Goal: Task Accomplishment & Management: Complete application form

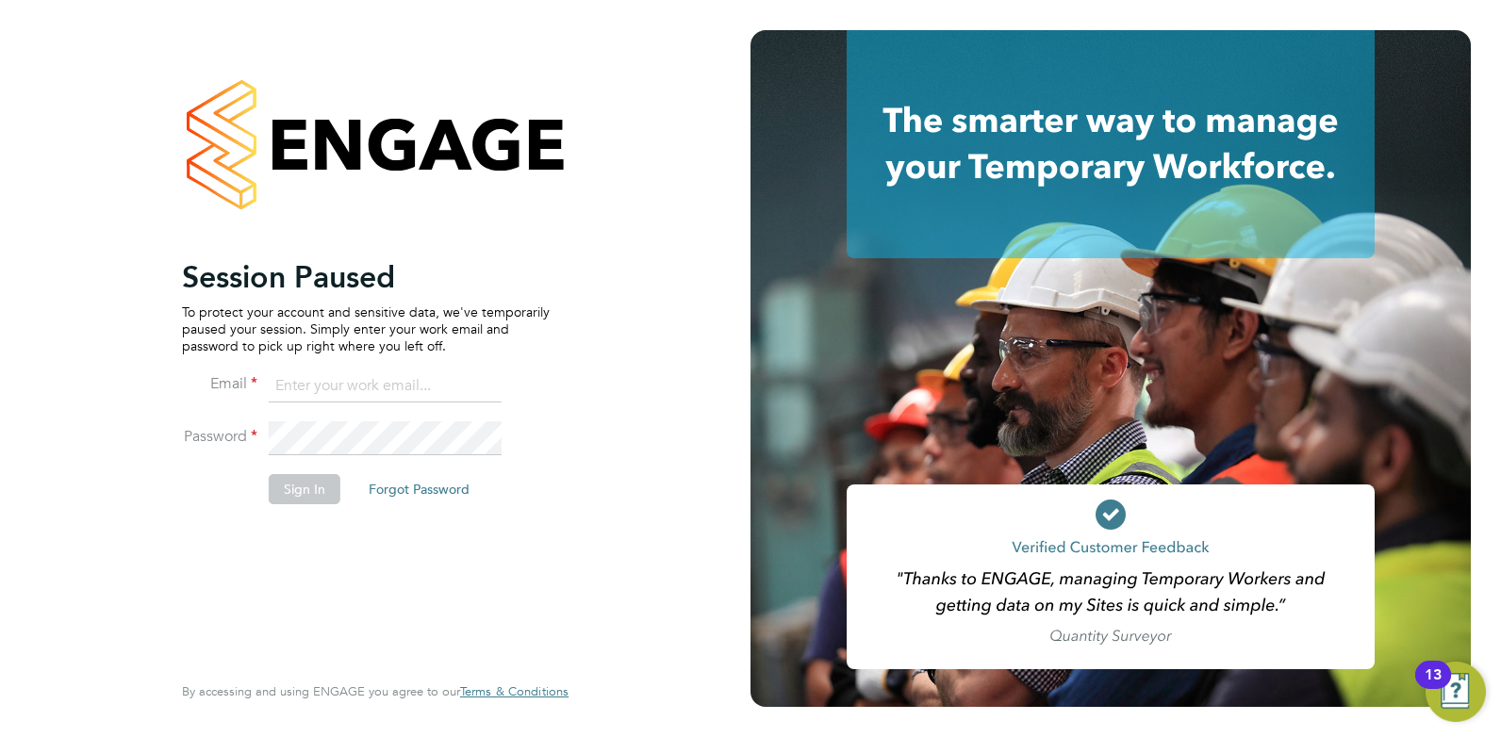
click at [375, 378] on input at bounding box center [385, 387] width 233 height 34
type input "[EMAIL_ADDRESS][DOMAIN_NAME]"
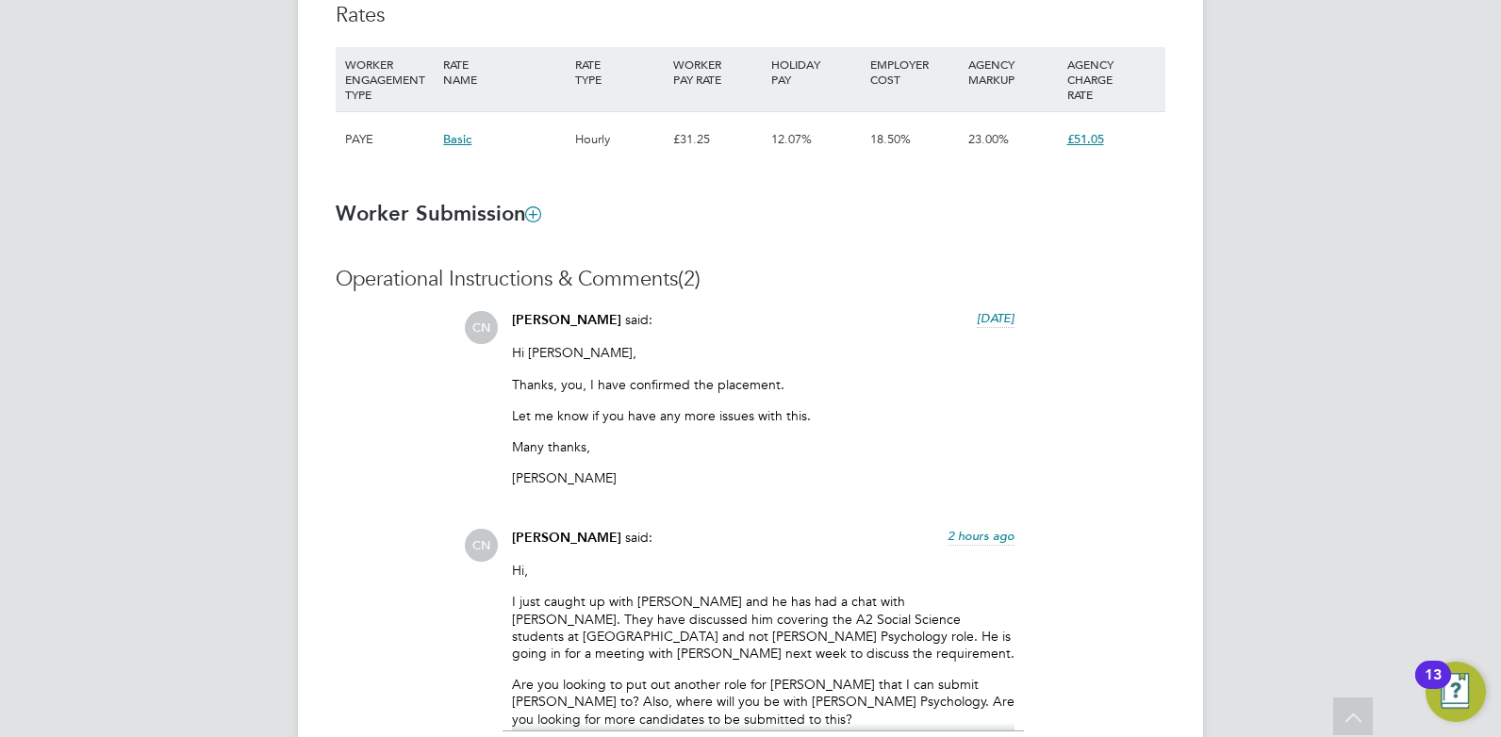
scroll to position [1603, 0]
